Goal: Download file/media

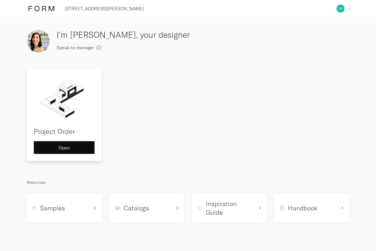
click at [74, 147] on div "Open" at bounding box center [64, 147] width 51 height 5
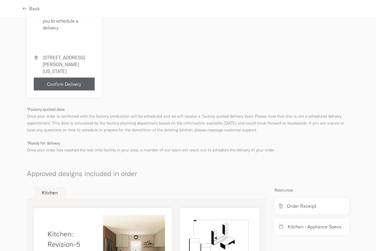
scroll to position [259, 0]
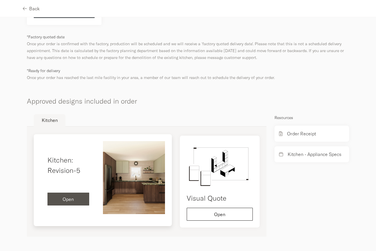
click at [68, 200] on span "Open" at bounding box center [68, 199] width 11 height 5
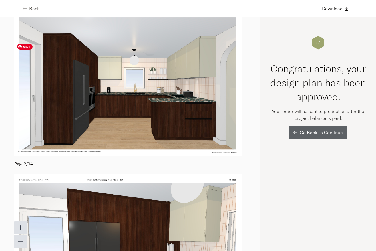
scroll to position [34, 0]
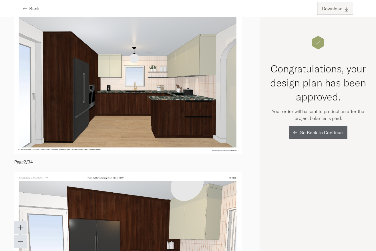
click at [335, 10] on span "Download" at bounding box center [332, 8] width 21 height 5
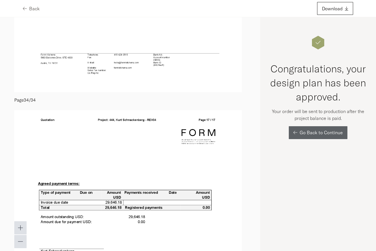
scroll to position [7734, 0]
